Goal: Task Accomplishment & Management: Use online tool/utility

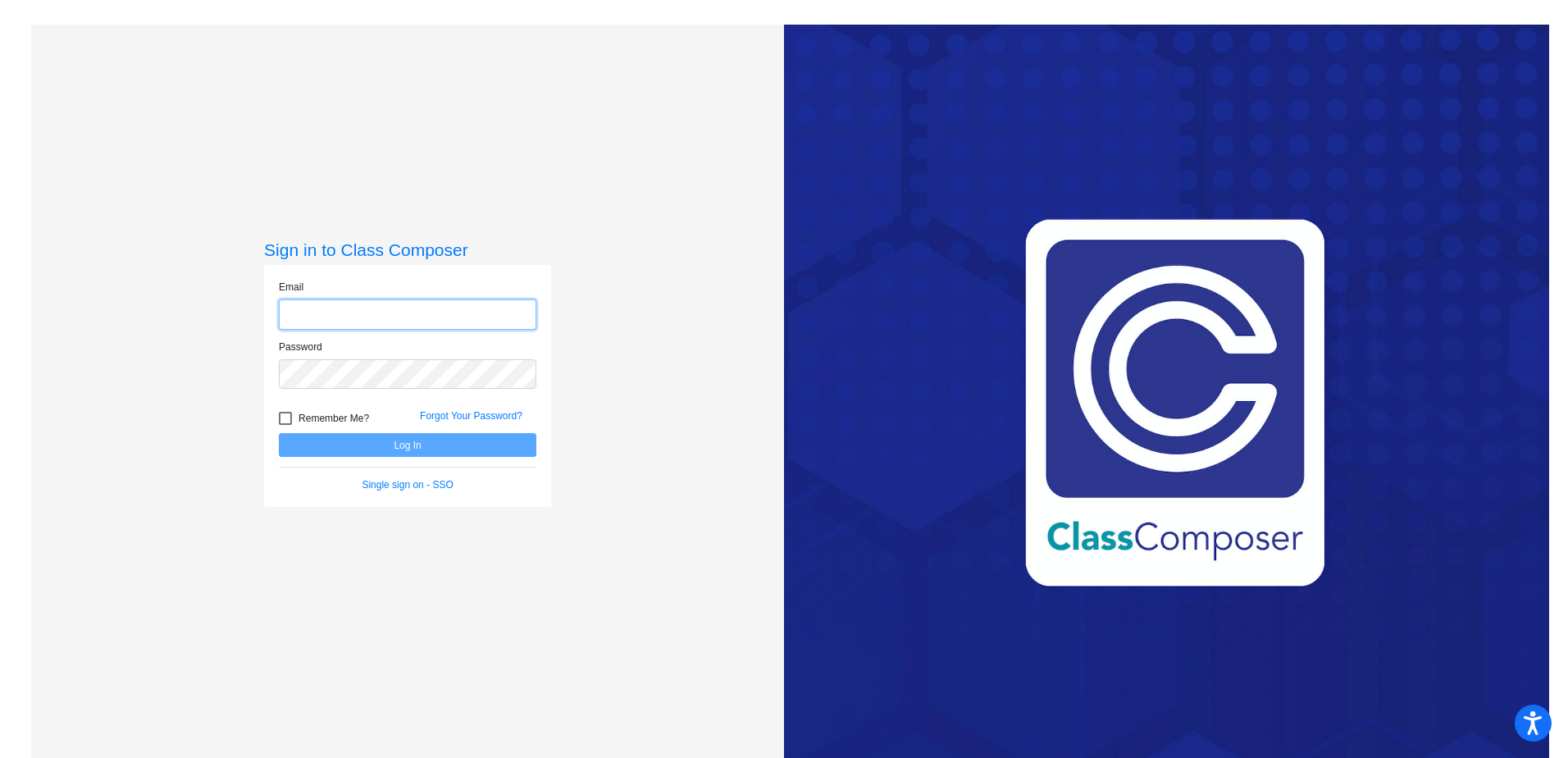
type input "[PERSON_NAME][EMAIL_ADDRESS][PERSON_NAME][DOMAIN_NAME]"
click at [471, 440] on button "Log In" at bounding box center [408, 445] width 257 height 24
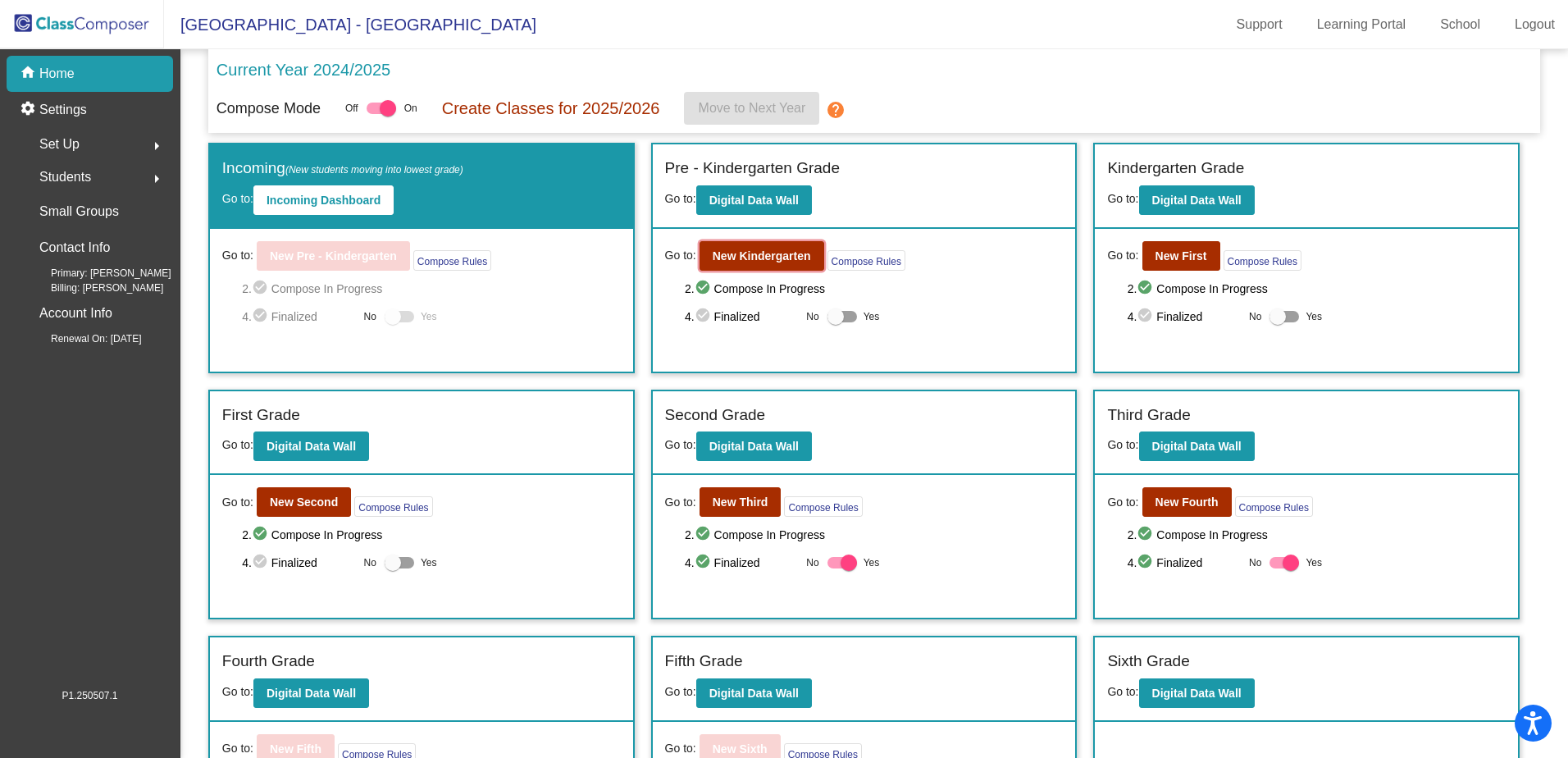
click at [734, 253] on b "New Kindergarten" at bounding box center [762, 256] width 98 height 14
